Goal: Navigation & Orientation: Find specific page/section

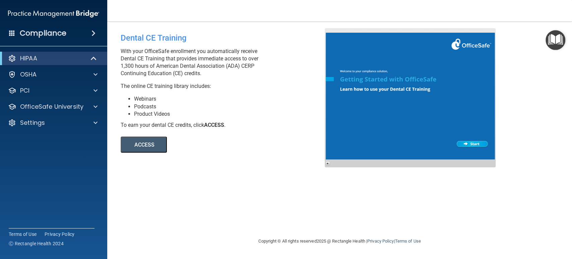
click at [91, 57] on div "× Close Warning! Page https://ra.officesafe.com/#/dashboard?lead_page=1&lead_or…" at bounding box center [286, 129] width 572 height 259
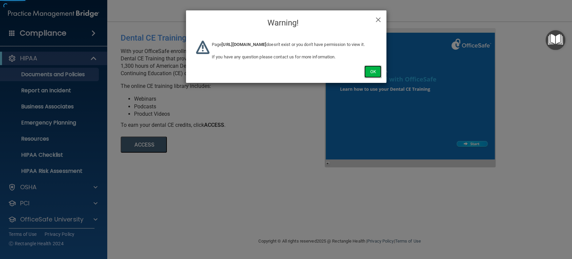
click at [373, 78] on button "Ok" at bounding box center [372, 71] width 17 height 12
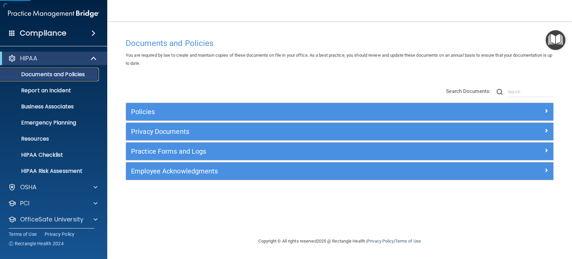
click at [62, 74] on p "Documents and Policies" at bounding box center [50, 74] width 92 height 7
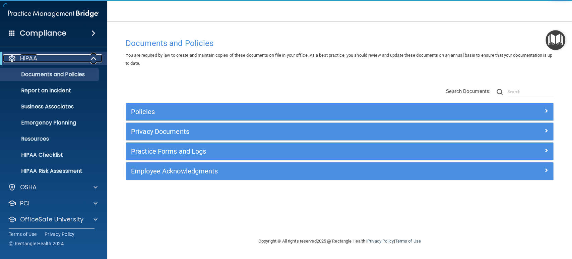
click at [92, 57] on span at bounding box center [95, 58] width 6 height 8
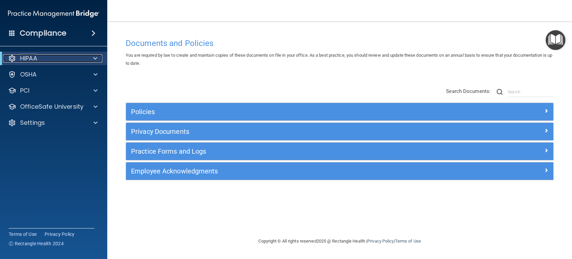
click at [91, 57] on div at bounding box center [94, 58] width 16 height 8
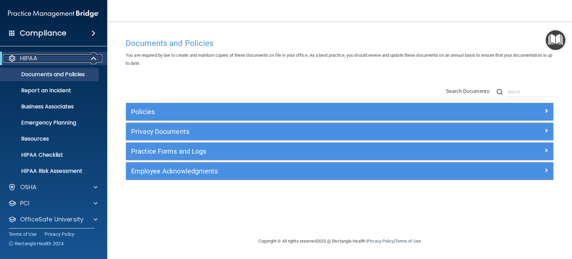
click at [92, 57] on span at bounding box center [95, 58] width 6 height 8
click at [92, 58] on span at bounding box center [95, 58] width 6 height 8
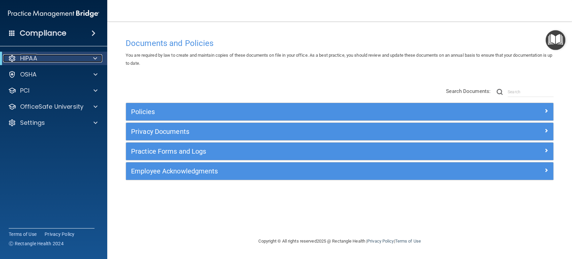
click at [93, 56] on span at bounding box center [95, 58] width 4 height 8
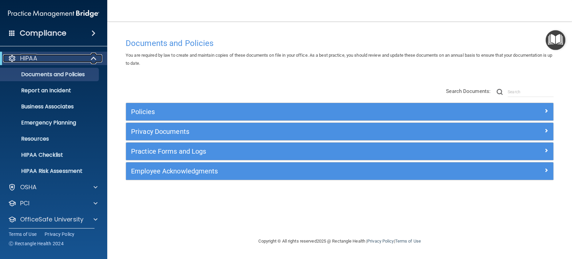
click at [93, 58] on span at bounding box center [95, 58] width 6 height 8
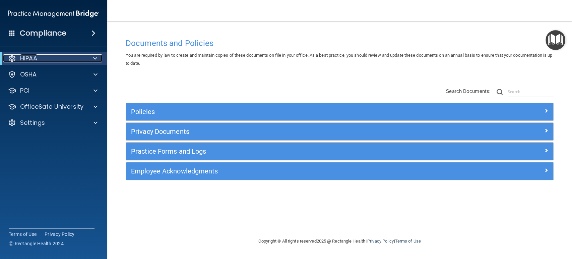
click at [93, 57] on div at bounding box center [94, 58] width 16 height 8
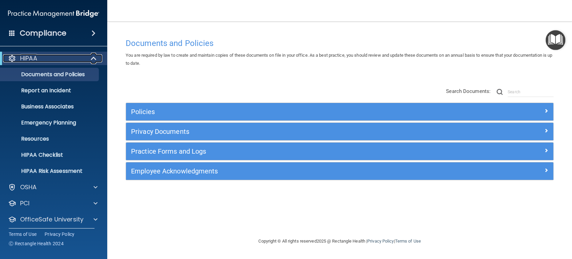
click at [93, 57] on span at bounding box center [95, 58] width 6 height 8
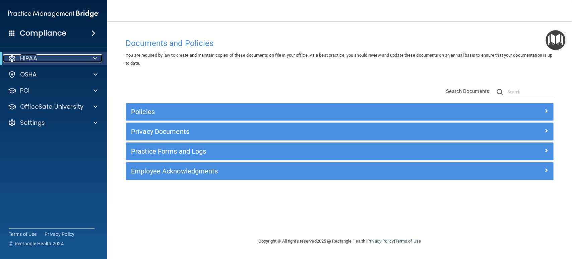
click at [93, 57] on div at bounding box center [94, 58] width 16 height 8
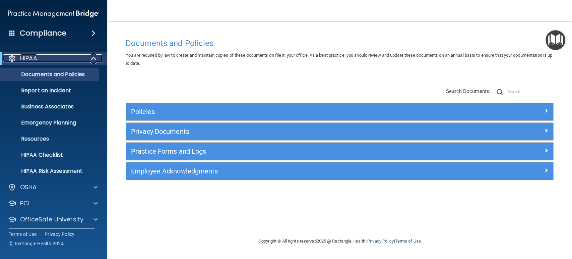
click at [93, 57] on span at bounding box center [95, 58] width 6 height 8
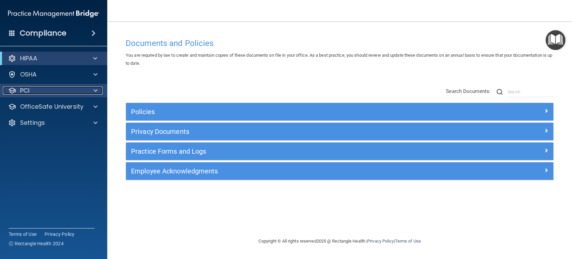
click at [91, 88] on div at bounding box center [94, 90] width 17 height 8
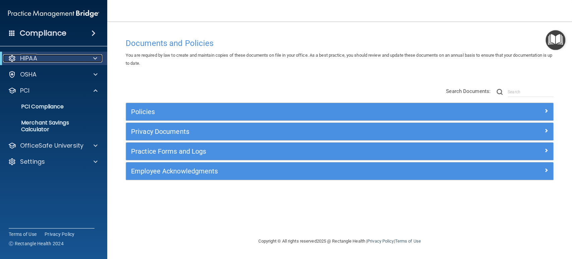
click at [89, 57] on div at bounding box center [94, 58] width 16 height 8
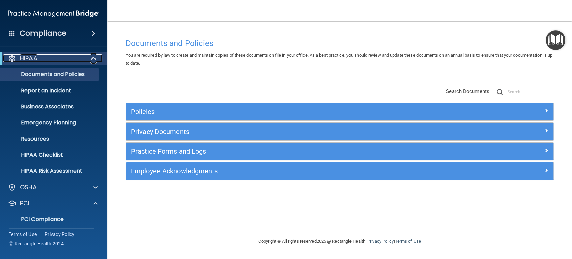
click at [94, 55] on span at bounding box center [95, 58] width 6 height 8
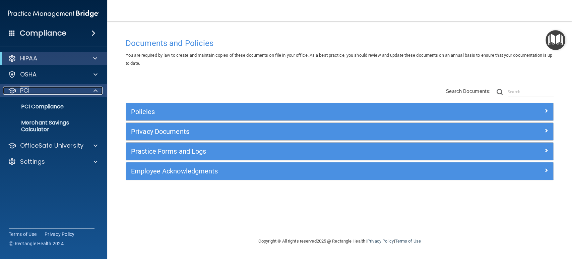
click at [96, 88] on span at bounding box center [96, 90] width 4 height 8
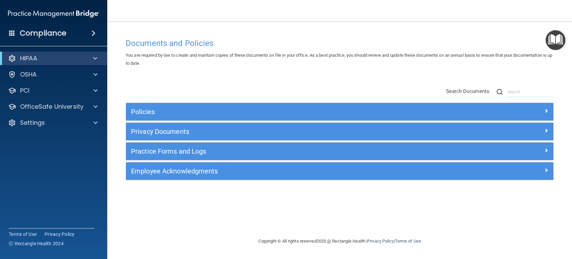
click at [10, 32] on span at bounding box center [12, 33] width 6 height 6
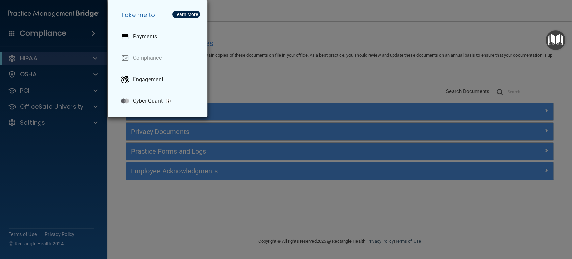
click at [10, 32] on div "Take me to: Payments Compliance Engagement Cyber Quant" at bounding box center [286, 129] width 572 height 259
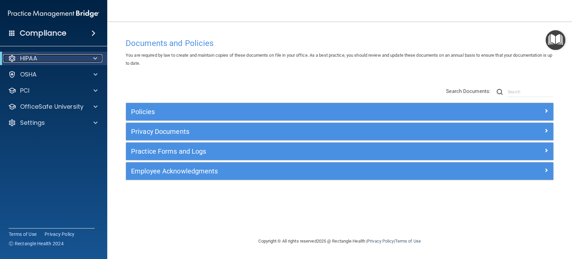
click at [97, 56] on span at bounding box center [95, 58] width 4 height 8
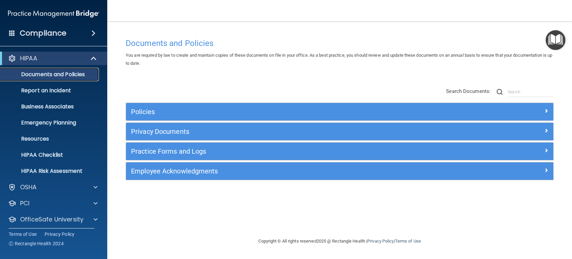
click at [78, 71] on p "Documents and Policies" at bounding box center [50, 74] width 92 height 7
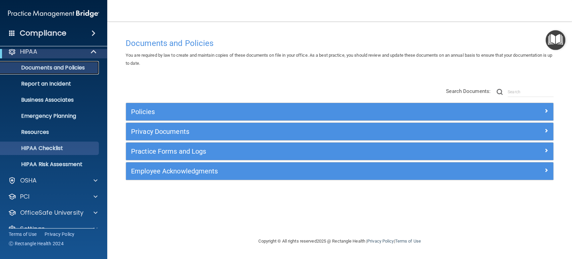
scroll to position [19, 0]
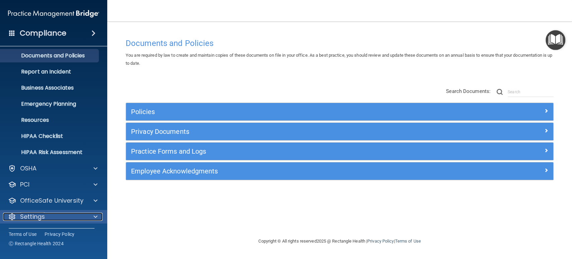
click at [102, 215] on div at bounding box center [94, 217] width 17 height 8
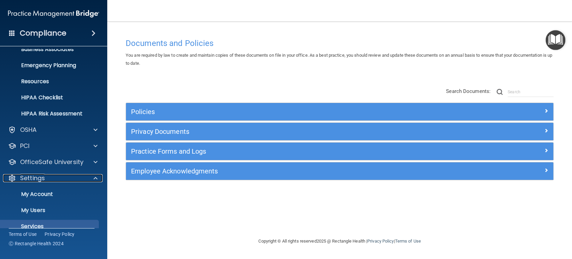
scroll to position [83, 0]
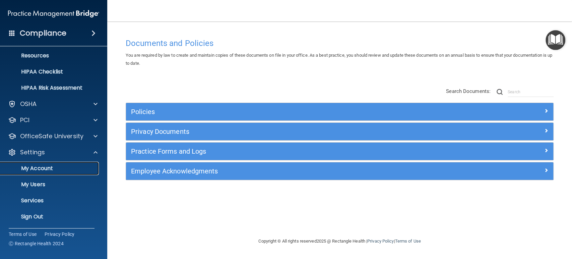
click at [59, 168] on p "My Account" at bounding box center [50, 168] width 92 height 7
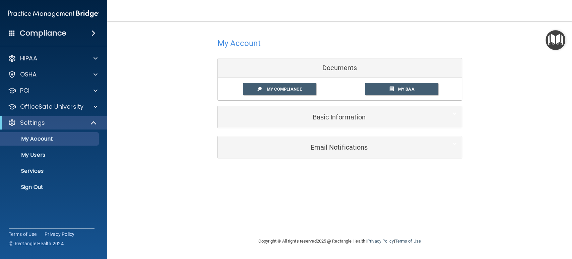
click at [362, 108] on div "Basic Information" at bounding box center [340, 117] width 244 height 22
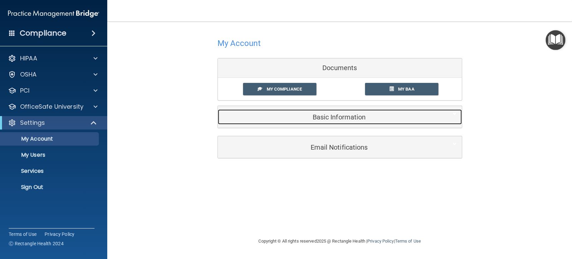
click at [358, 117] on h5 "Basic Information" at bounding box center [330, 116] width 214 height 7
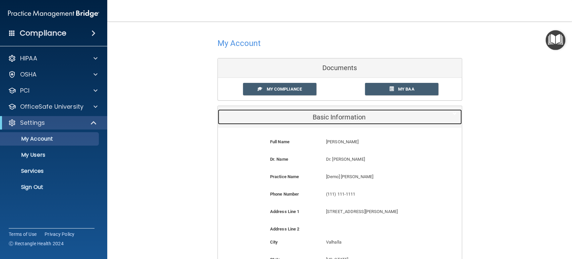
click at [358, 117] on h5 "Basic Information" at bounding box center [330, 116] width 214 height 7
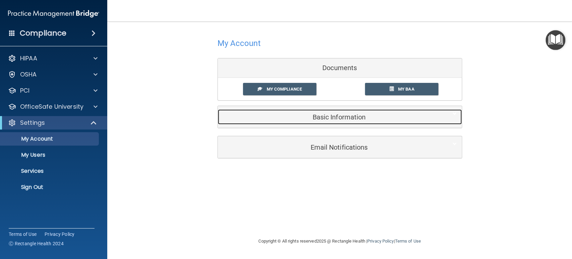
click at [358, 117] on h5 "Basic Information" at bounding box center [330, 116] width 214 height 7
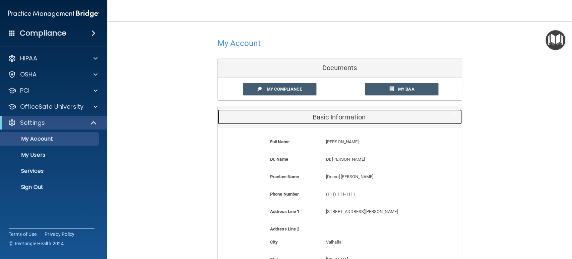
click at [358, 117] on h5 "Basic Information" at bounding box center [330, 116] width 214 height 7
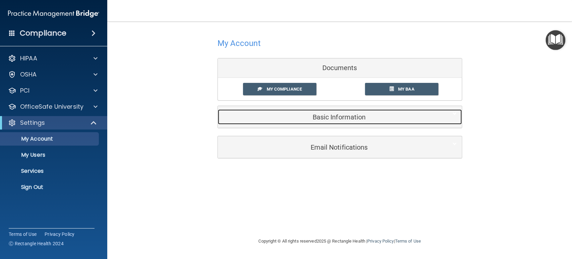
click at [358, 117] on h5 "Basic Information" at bounding box center [330, 116] width 214 height 7
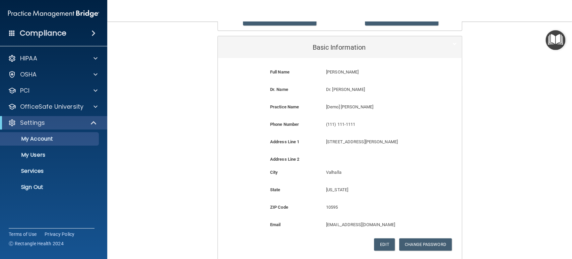
scroll to position [61, 0]
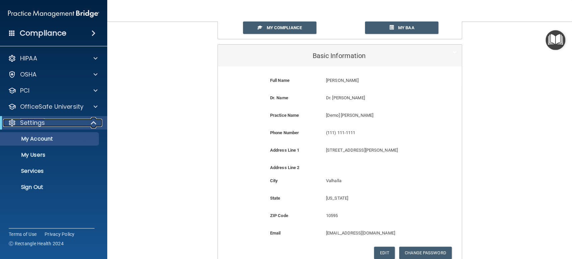
click at [92, 120] on span at bounding box center [95, 123] width 6 height 8
click at [90, 120] on div at bounding box center [94, 123] width 16 height 8
click at [95, 93] on span at bounding box center [96, 90] width 4 height 8
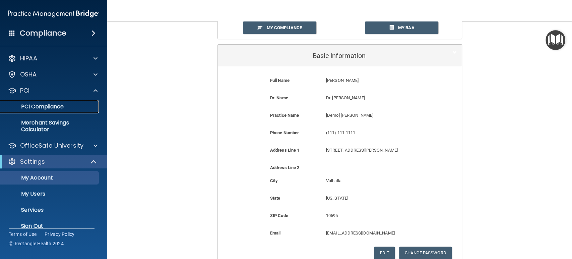
click at [70, 105] on p "PCI Compliance" at bounding box center [50, 106] width 92 height 7
